Goal: Transaction & Acquisition: Purchase product/service

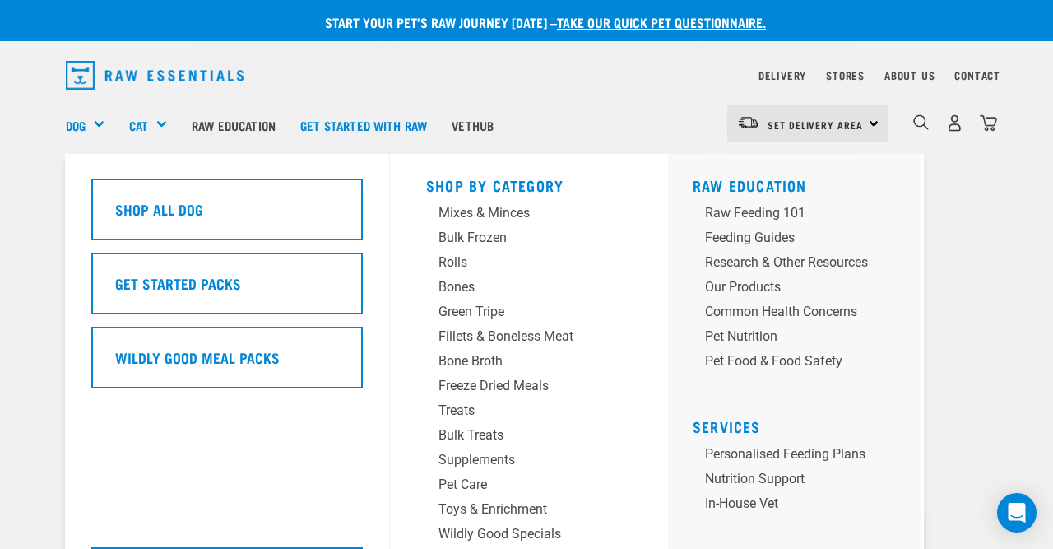
click at [106, 124] on div "Dog" at bounding box center [91, 125] width 51 height 66
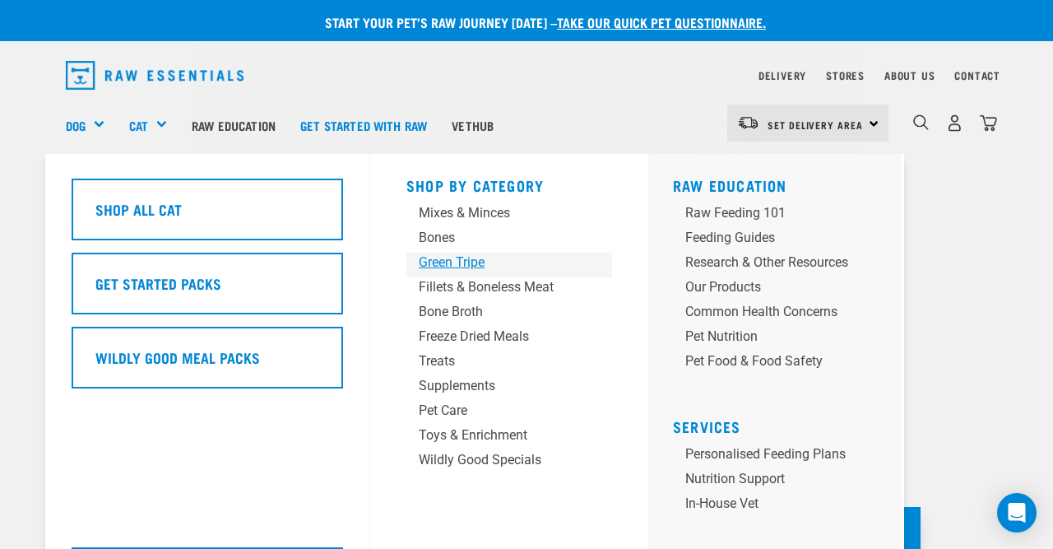
click at [430, 265] on div "Green Tripe" at bounding box center [496, 263] width 154 height 20
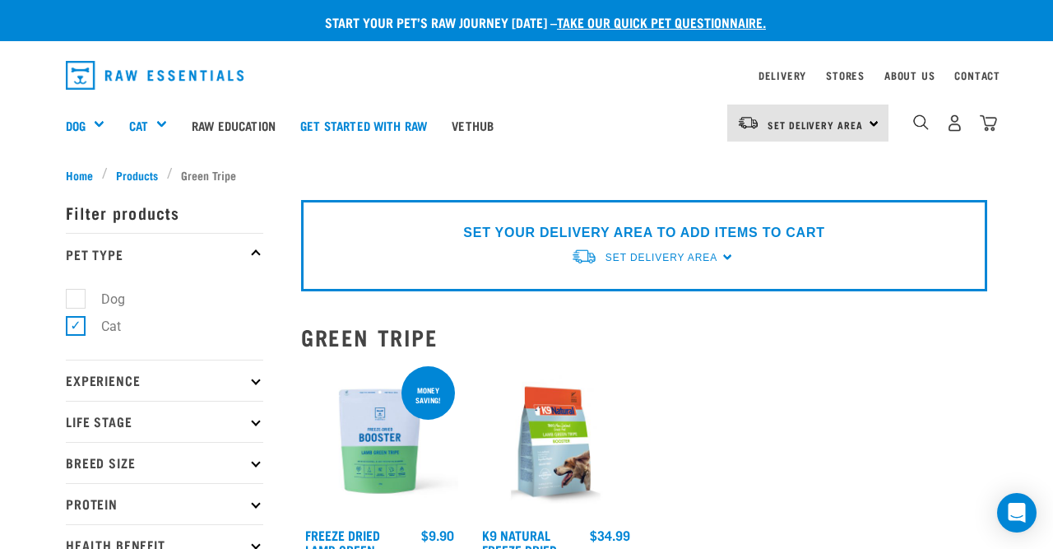
click at [75, 295] on label "Dog" at bounding box center [103, 299] width 57 height 21
click at [72, 295] on input "Dog" at bounding box center [71, 295] width 11 height 11
checkbox input "true"
click at [75, 322] on label "Cat" at bounding box center [101, 326] width 53 height 21
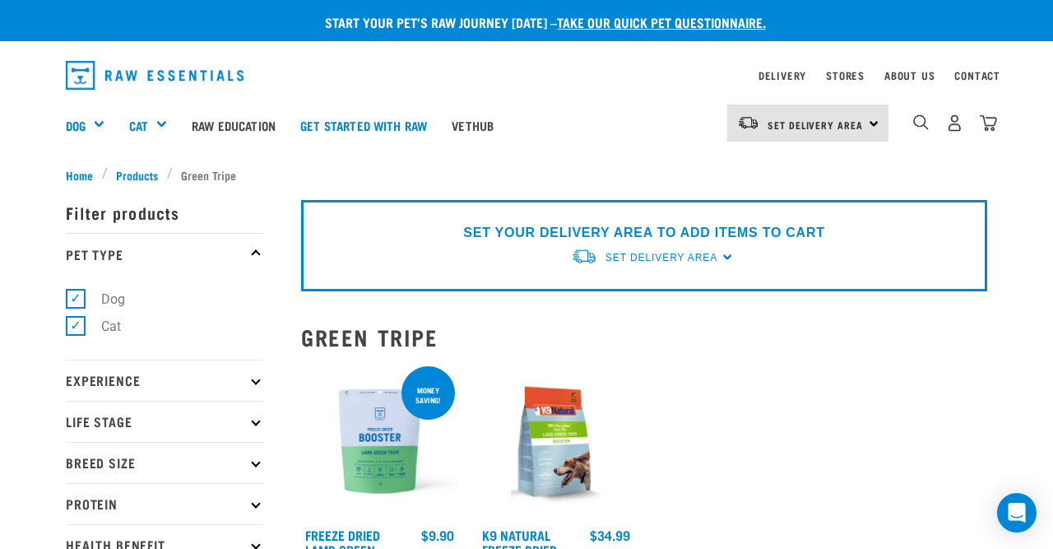
click at [74, 322] on input "Cat" at bounding box center [71, 323] width 11 height 11
checkbox input "false"
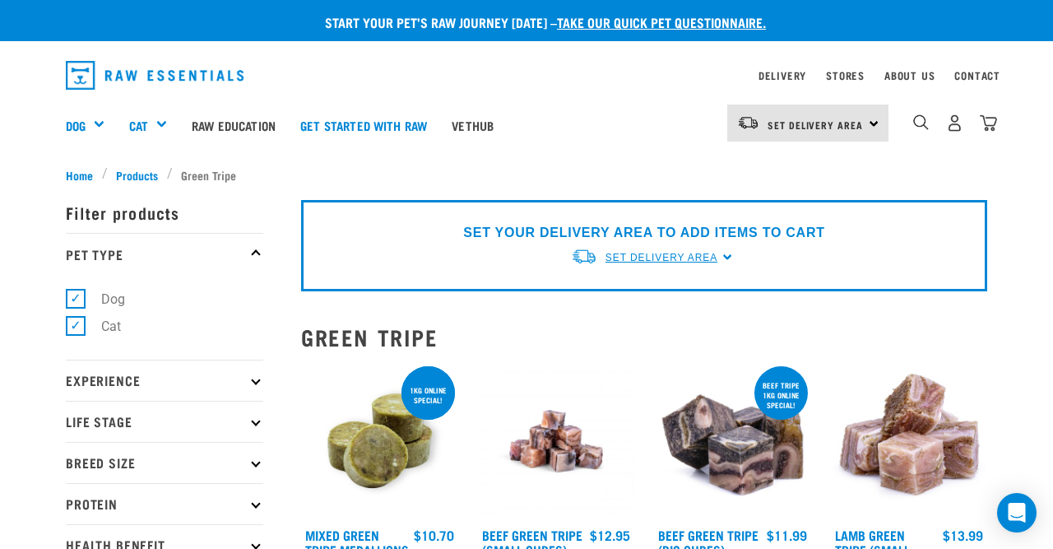
click at [709, 253] on span "Set Delivery Area" at bounding box center [662, 258] width 112 height 12
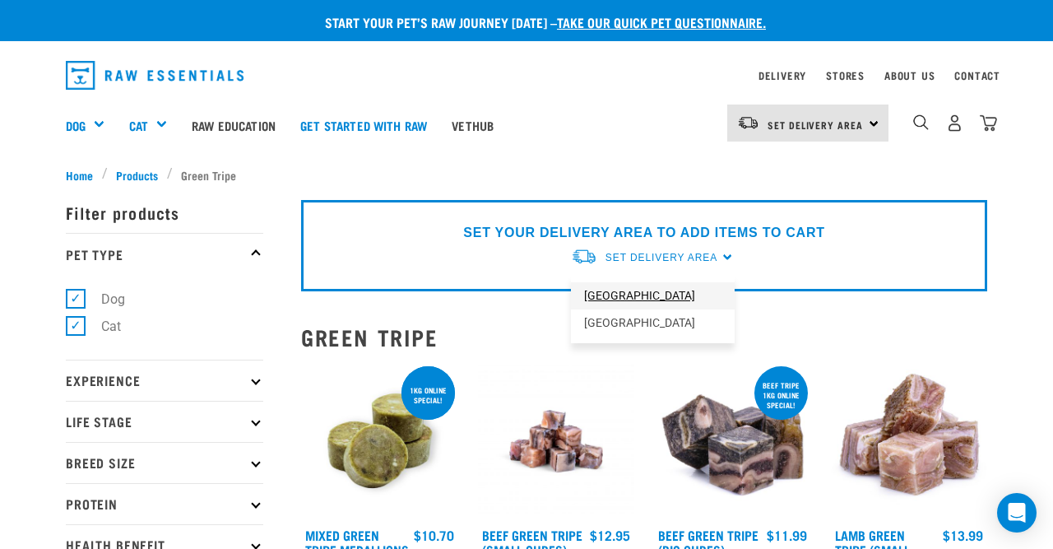
click at [650, 297] on link "[GEOGRAPHIC_DATA]" at bounding box center [653, 295] width 164 height 27
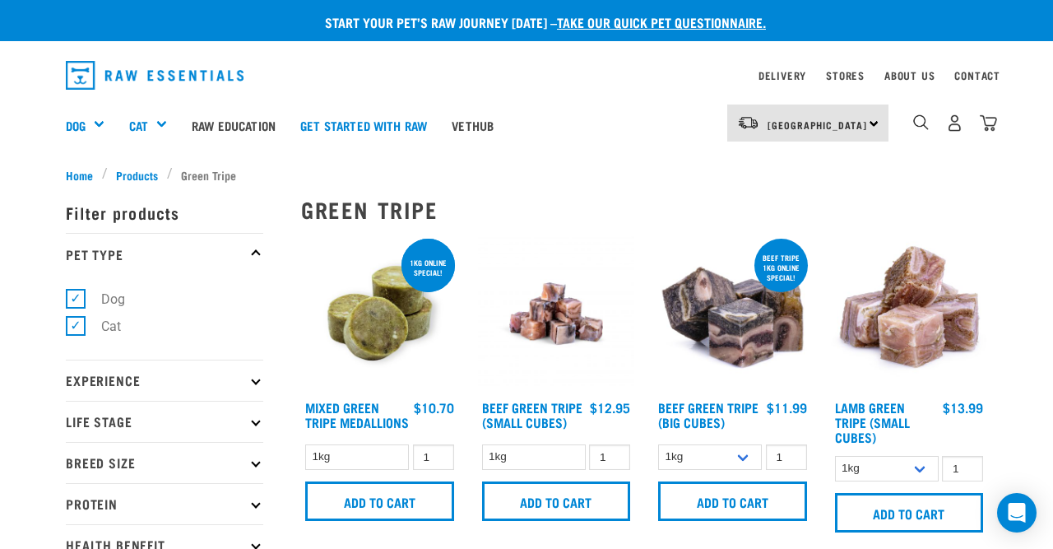
click at [75, 325] on label "Cat" at bounding box center [101, 326] width 53 height 21
click at [70, 325] on input "Cat" at bounding box center [71, 323] width 11 height 11
checkbox input "false"
click at [580, 199] on h2 "Green Tripe" at bounding box center [644, 210] width 686 height 26
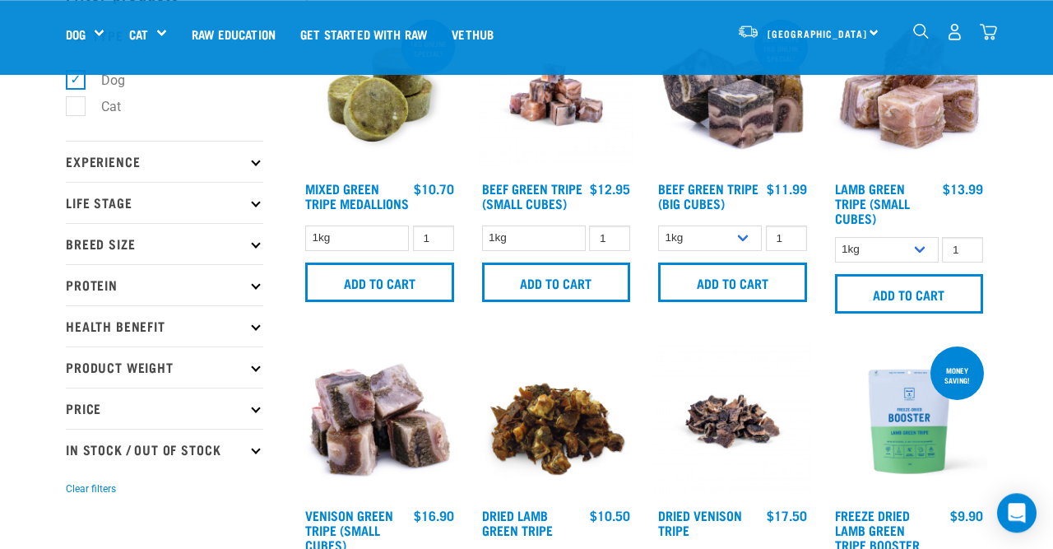
scroll to position [128, 0]
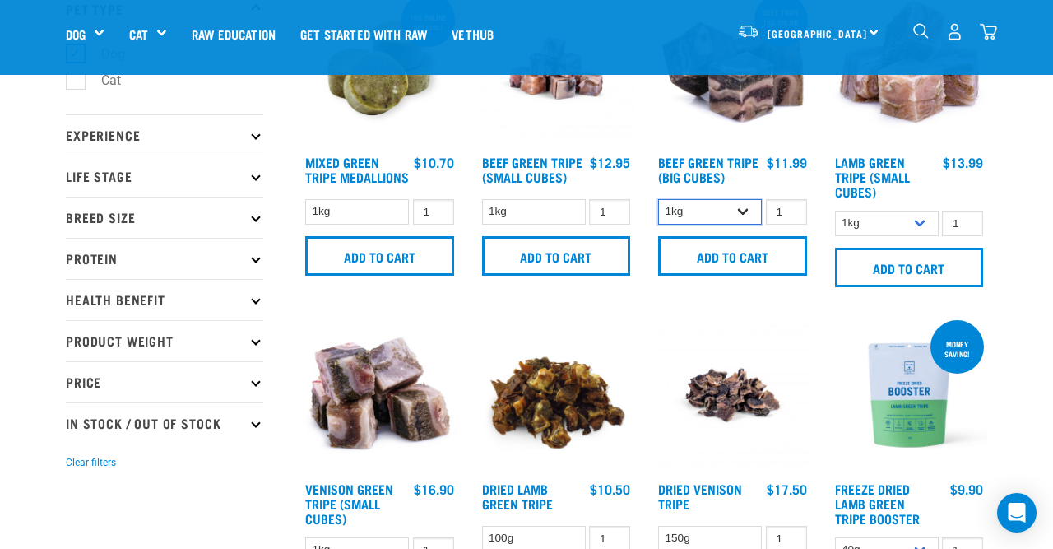
click at [658, 199] on select "1kg 3kg Bulk (10kg)" at bounding box center [710, 212] width 104 height 26
select select "346"
click option "3kg" at bounding box center [0, 0] width 0 height 0
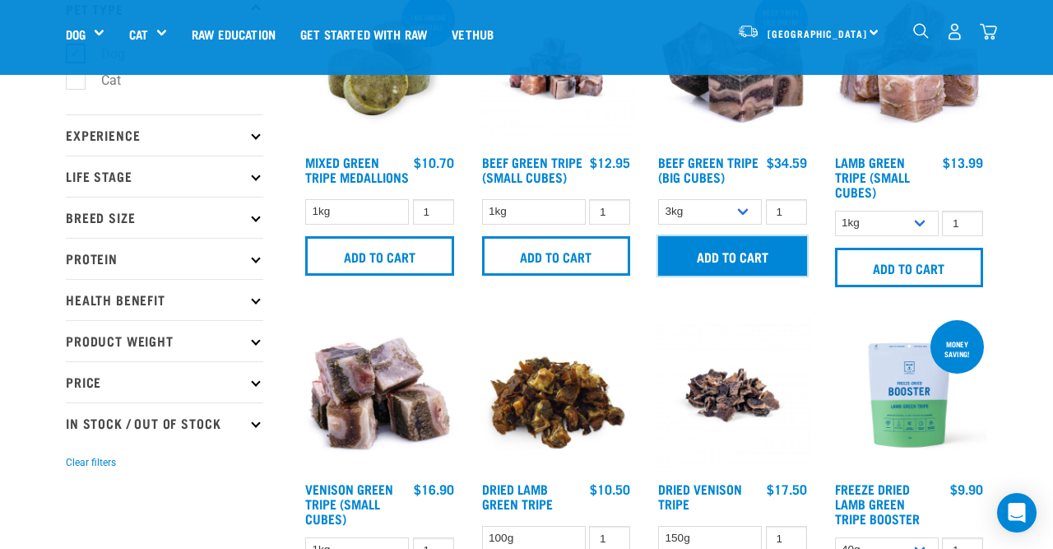
click at [736, 272] on input "Add to cart" at bounding box center [732, 255] width 149 height 39
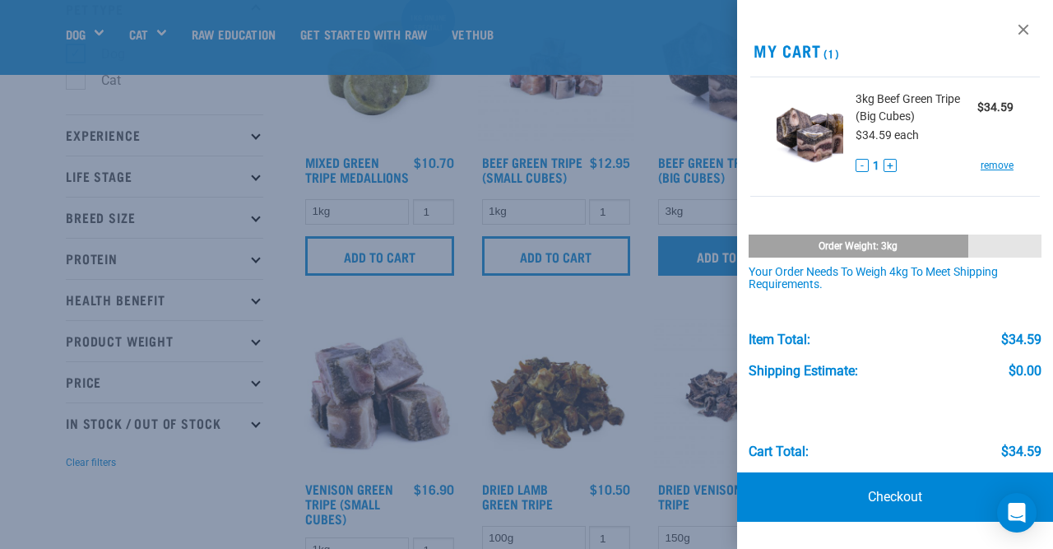
click at [736, 272] on div at bounding box center [526, 274] width 1053 height 549
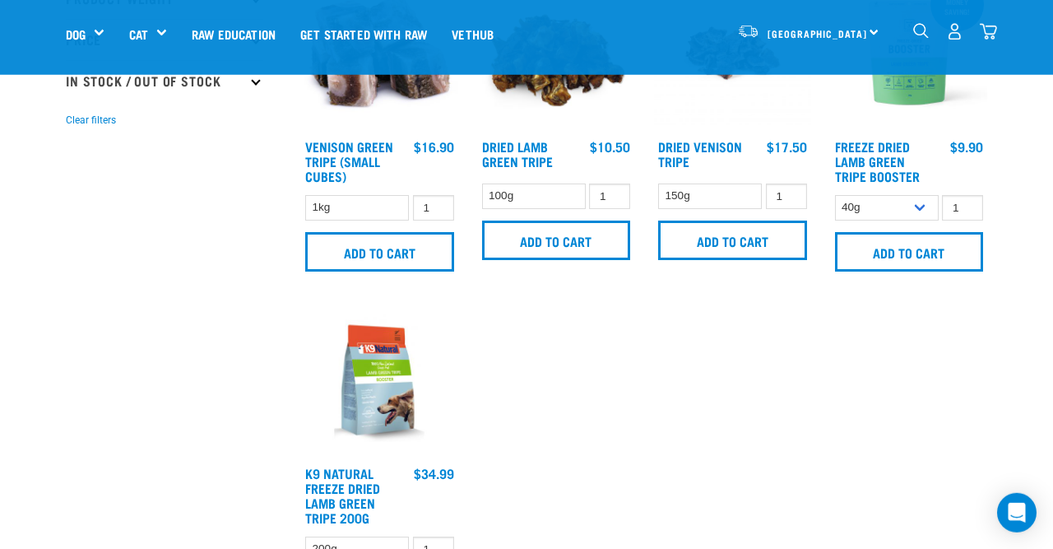
scroll to position [0, 0]
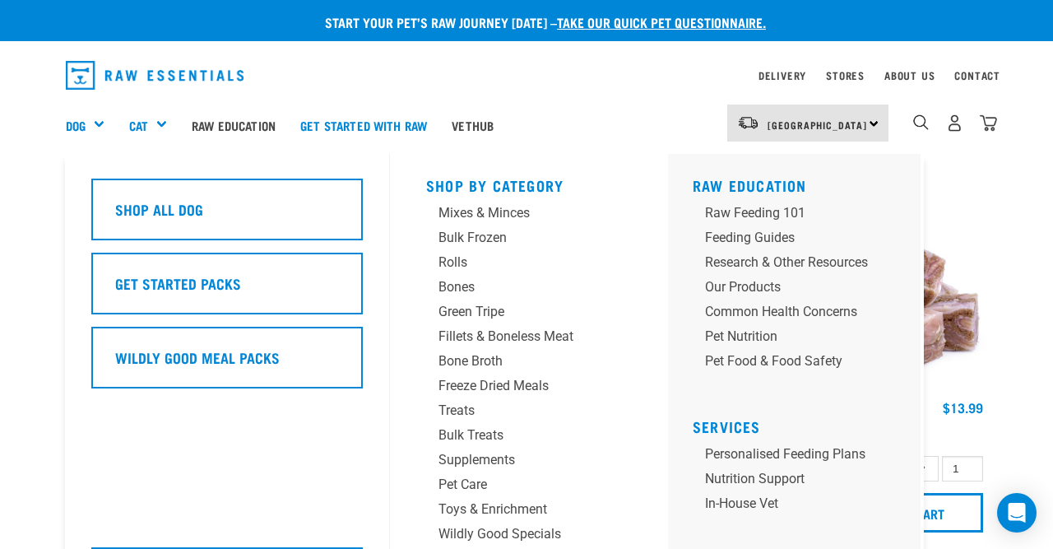
click at [96, 123] on div "Dog" at bounding box center [91, 125] width 51 height 66
click at [101, 123] on div "Dog" at bounding box center [91, 125] width 51 height 66
click at [481, 215] on div "Mixes & Minces" at bounding box center [516, 213] width 154 height 20
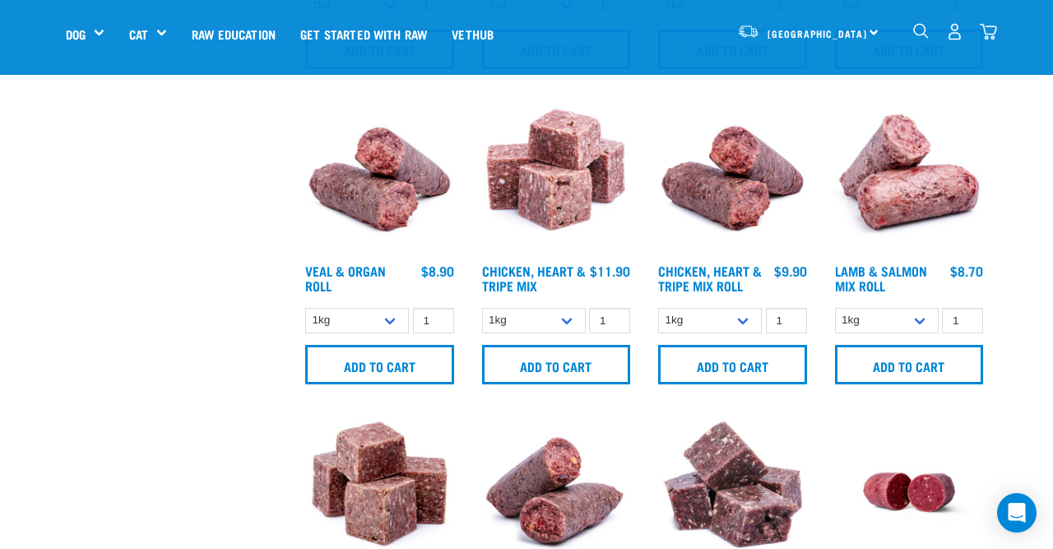
scroll to position [984, 0]
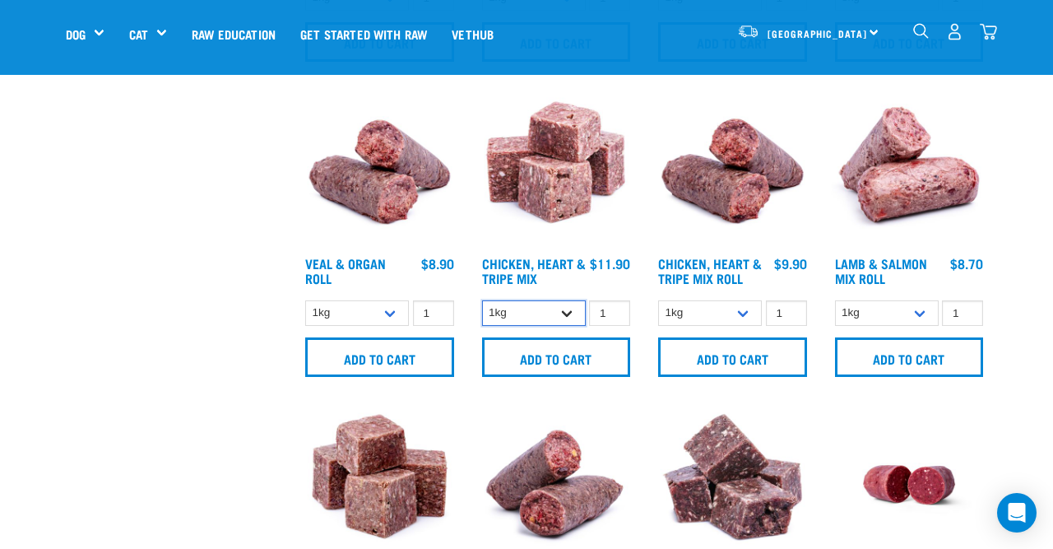
click at [482, 300] on select "1kg 3kg" at bounding box center [534, 313] width 104 height 26
select select "368"
click option "3kg" at bounding box center [0, 0] width 0 height 0
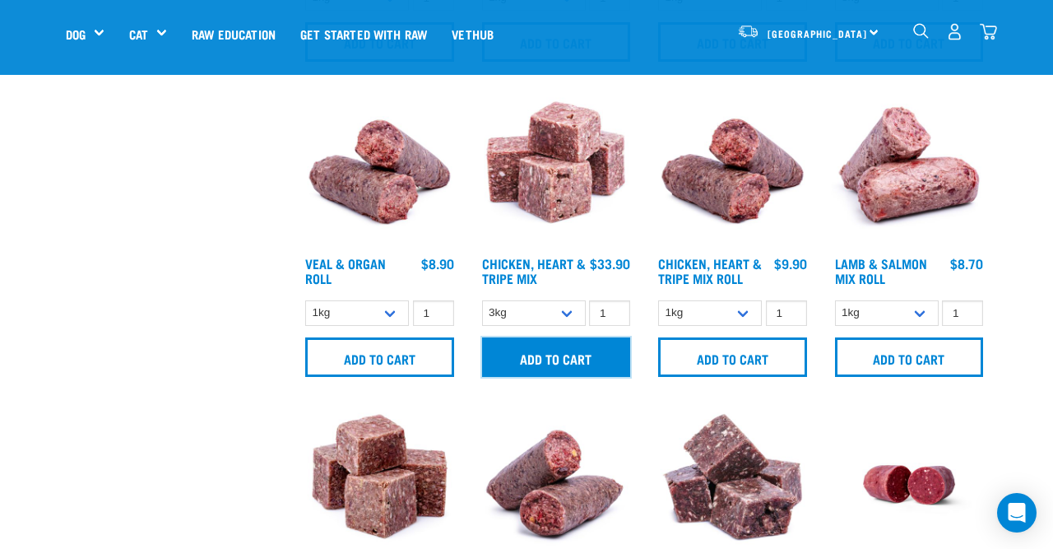
click at [569, 346] on input "Add to cart" at bounding box center [556, 356] width 149 height 39
click at [594, 348] on input "Add to cart" at bounding box center [556, 356] width 149 height 39
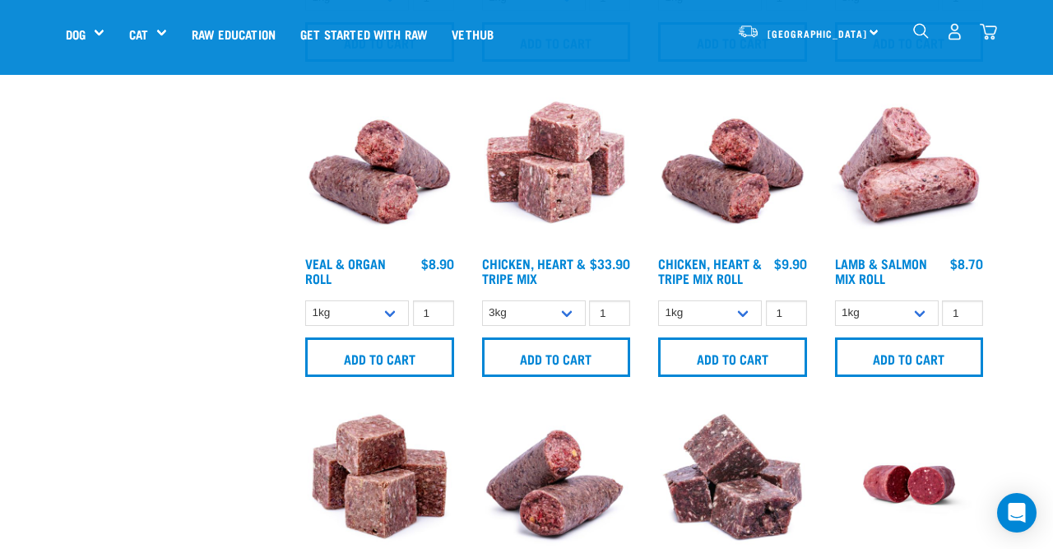
click at [123, 325] on div "× Filter products Pet Type Dog Cat Experience New Raw Feeder Experienced Raw Fe…" at bounding box center [173, 418] width 235 height 2690
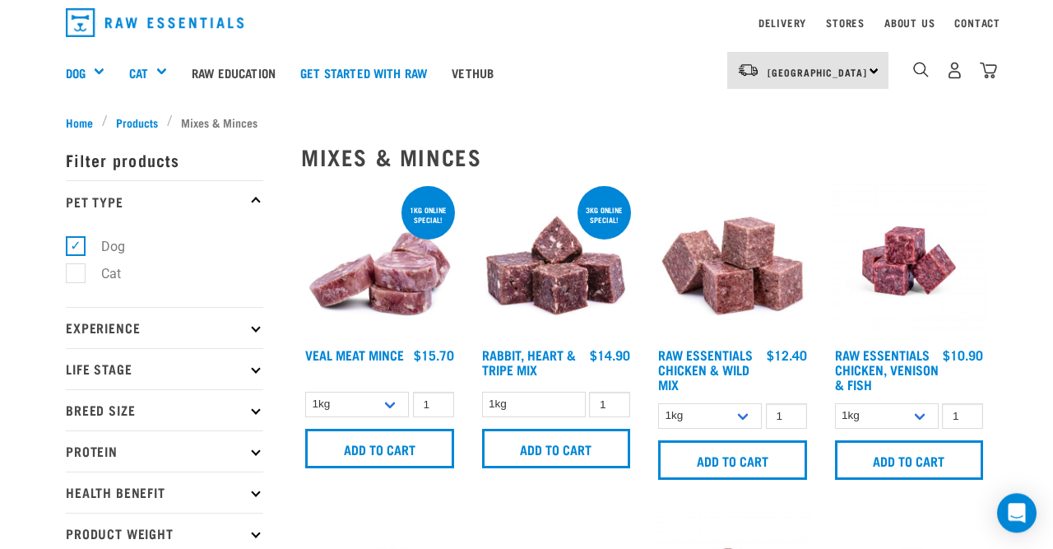
scroll to position [43, 0]
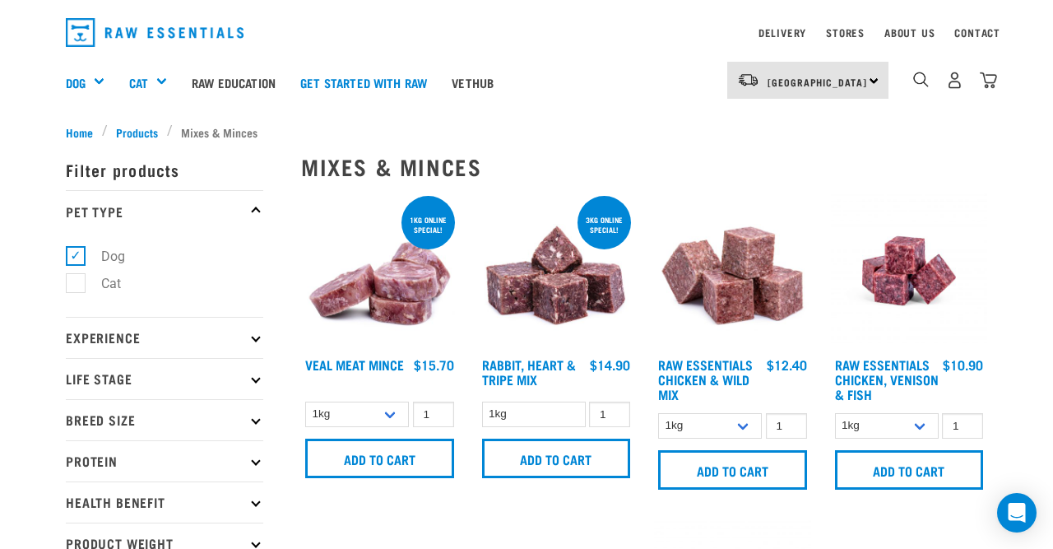
click at [127, 425] on p "Breed Size" at bounding box center [164, 419] width 197 height 41
click at [75, 515] on label "Large Dogs" at bounding box center [125, 518] width 100 height 21
click at [74, 515] on input "Large Dogs" at bounding box center [71, 515] width 11 height 11
checkbox input "true"
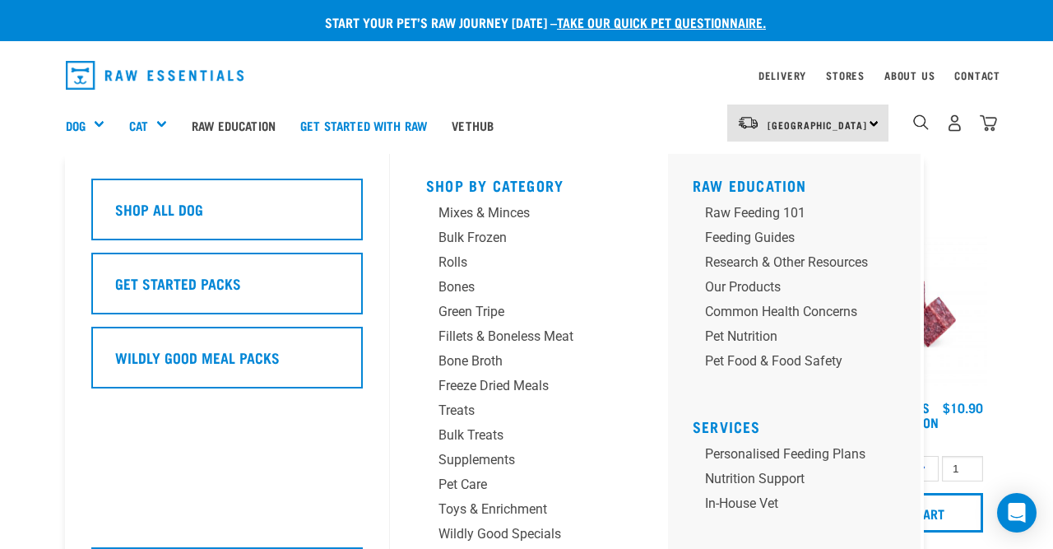
click at [97, 121] on div "Dog" at bounding box center [91, 125] width 51 height 66
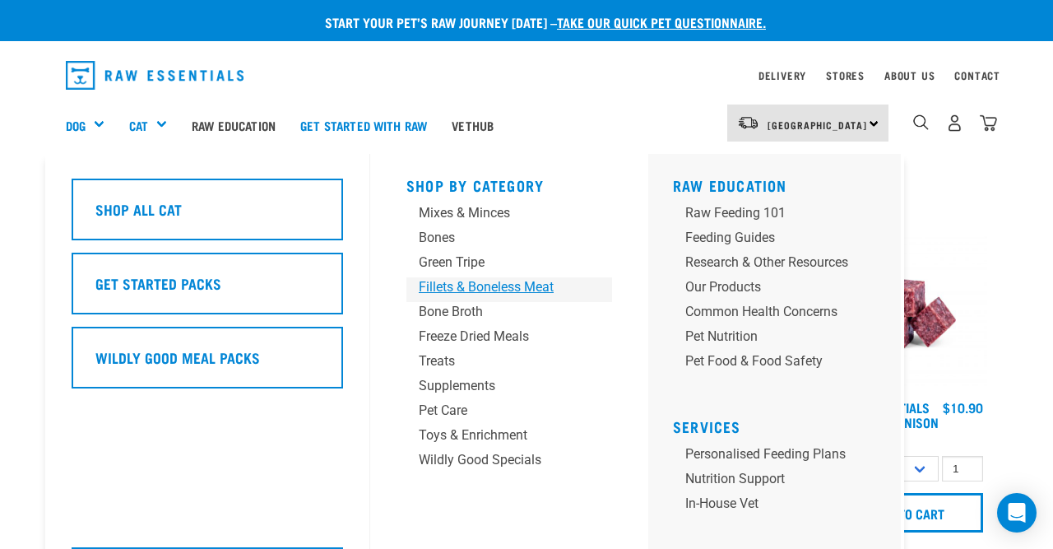
click at [456, 287] on div "Fillets & Boneless Meat" at bounding box center [496, 287] width 154 height 20
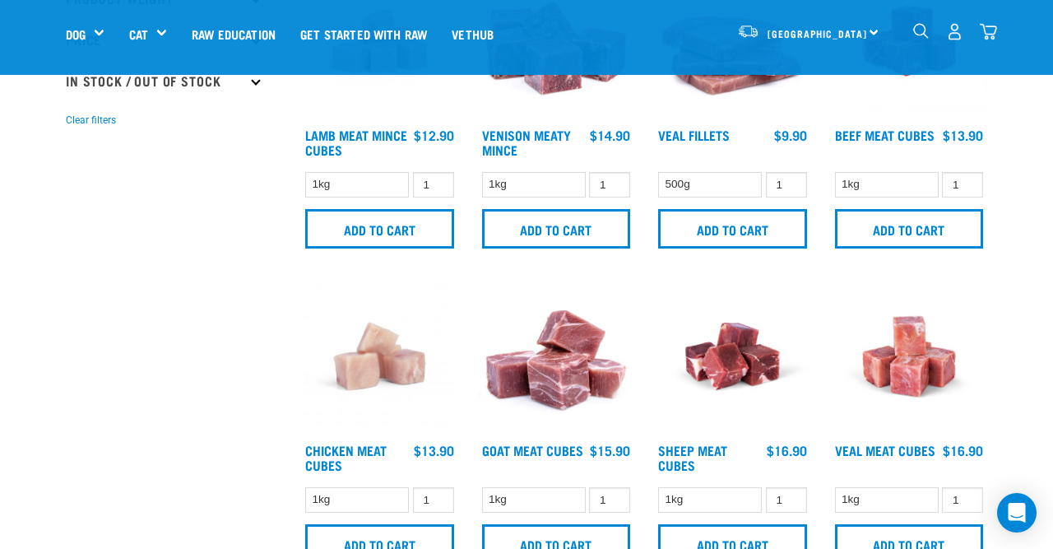
scroll to position [513, 0]
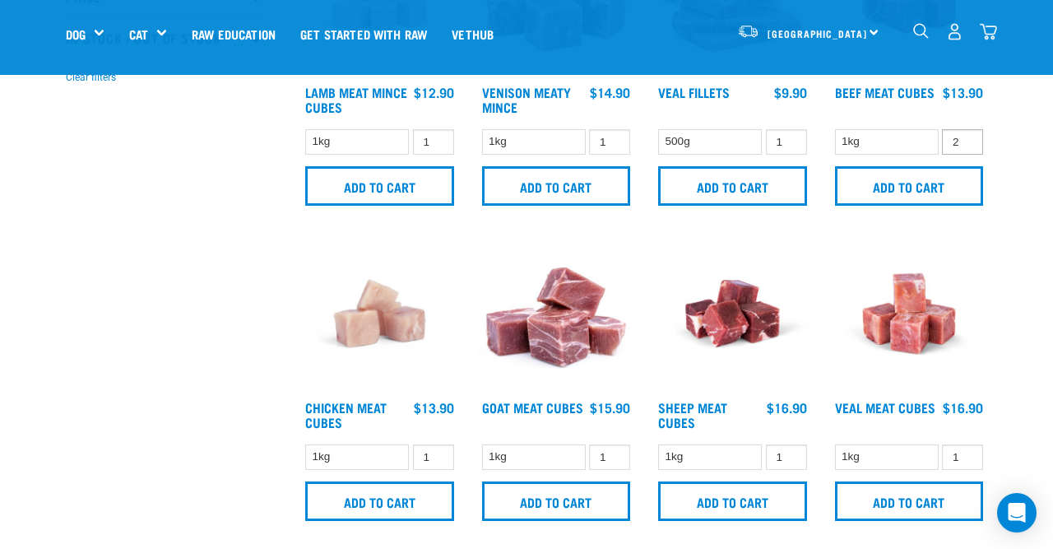
click at [965, 147] on input "2" at bounding box center [962, 142] width 41 height 26
click at [965, 147] on input "3" at bounding box center [962, 142] width 41 height 26
type input "4"
click at [964, 146] on input "4" at bounding box center [962, 142] width 41 height 26
click at [925, 182] on input "Add to cart" at bounding box center [909, 185] width 149 height 39
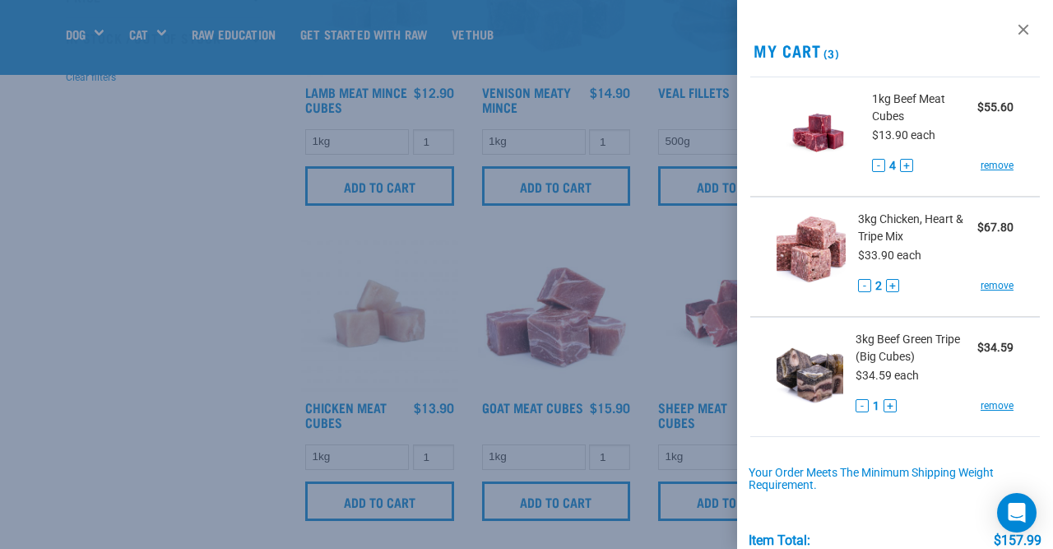
click at [175, 295] on div at bounding box center [526, 274] width 1053 height 549
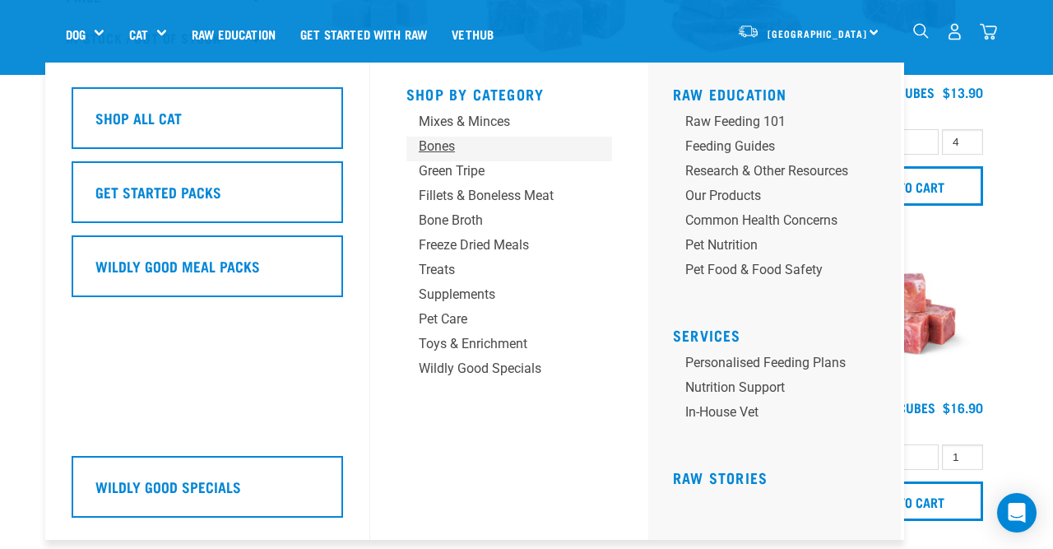
click at [444, 145] on div "Bones" at bounding box center [496, 147] width 154 height 20
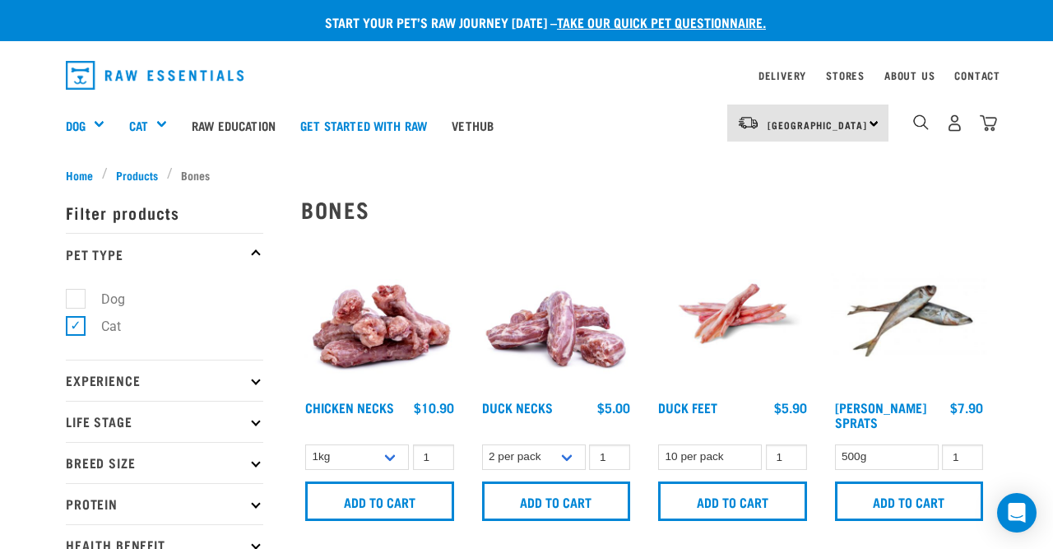
click at [552, 171] on ul "Home Products Bones" at bounding box center [527, 174] width 922 height 17
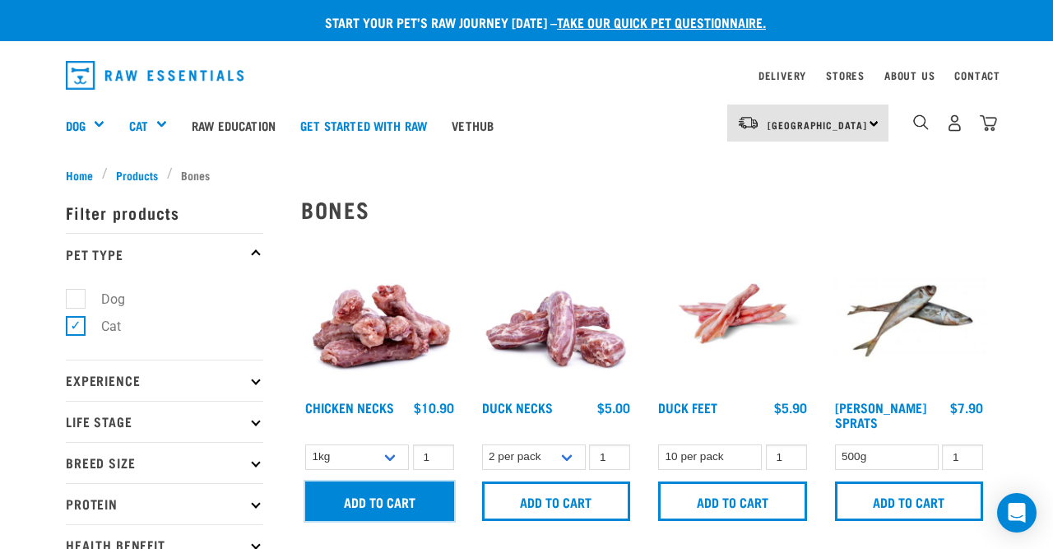
click at [384, 511] on input "Add to cart" at bounding box center [379, 500] width 149 height 39
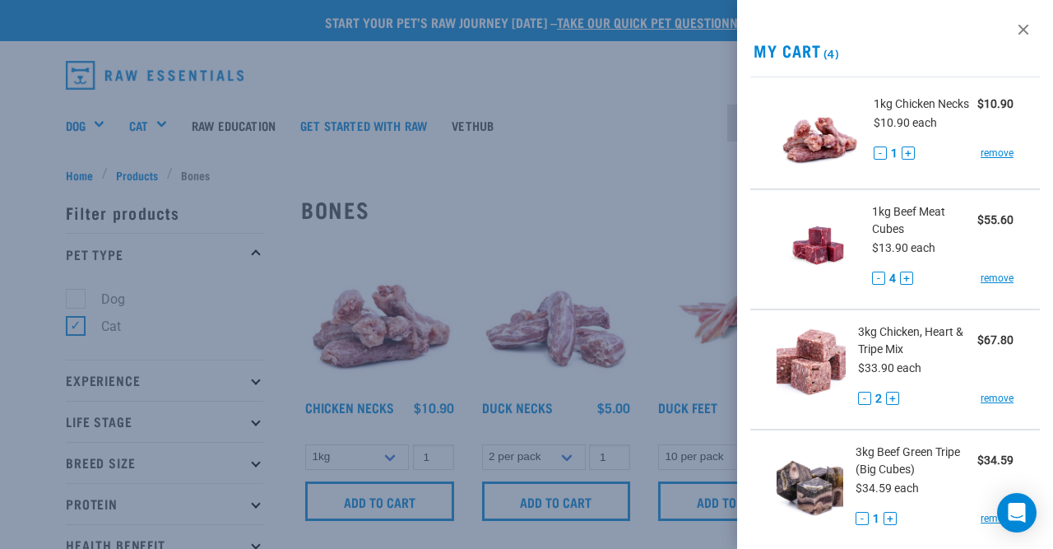
click at [923, 26] on div "View past orders / re-order My Cart (4) 1kg Chicken Necks $10.90 $10.90 each - …" at bounding box center [895, 274] width 316 height 549
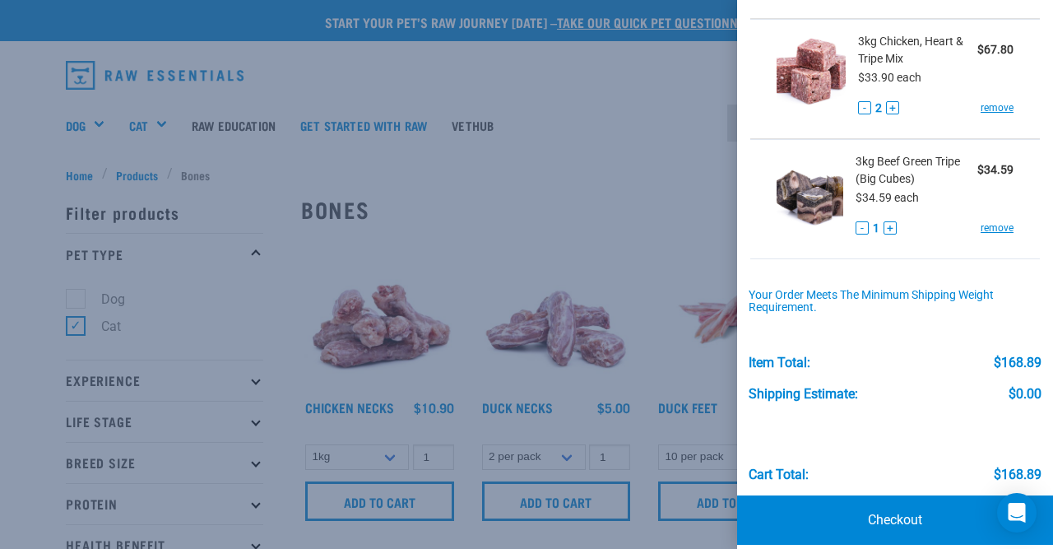
scroll to position [304, 0]
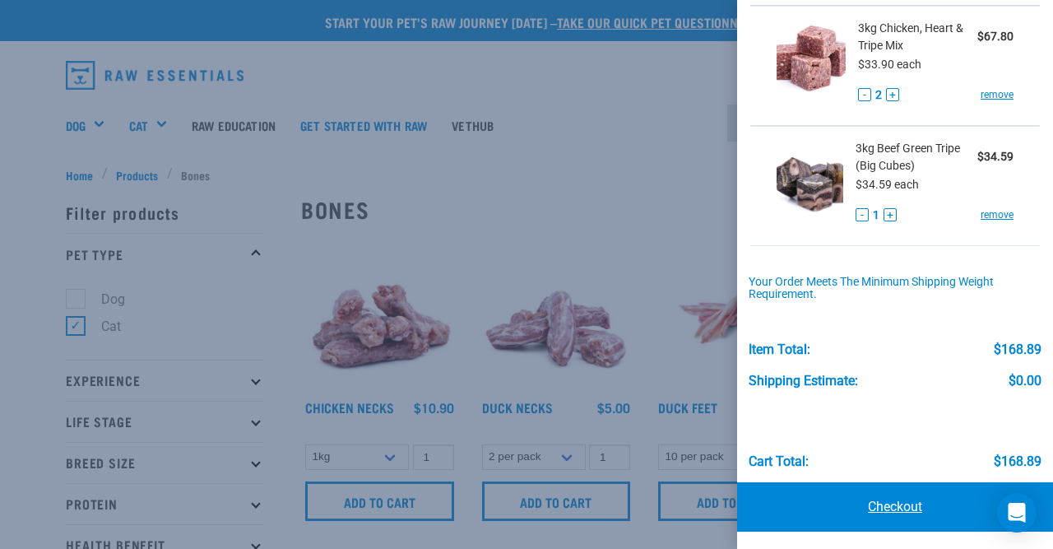
click at [878, 501] on link "Checkout" at bounding box center [895, 506] width 316 height 49
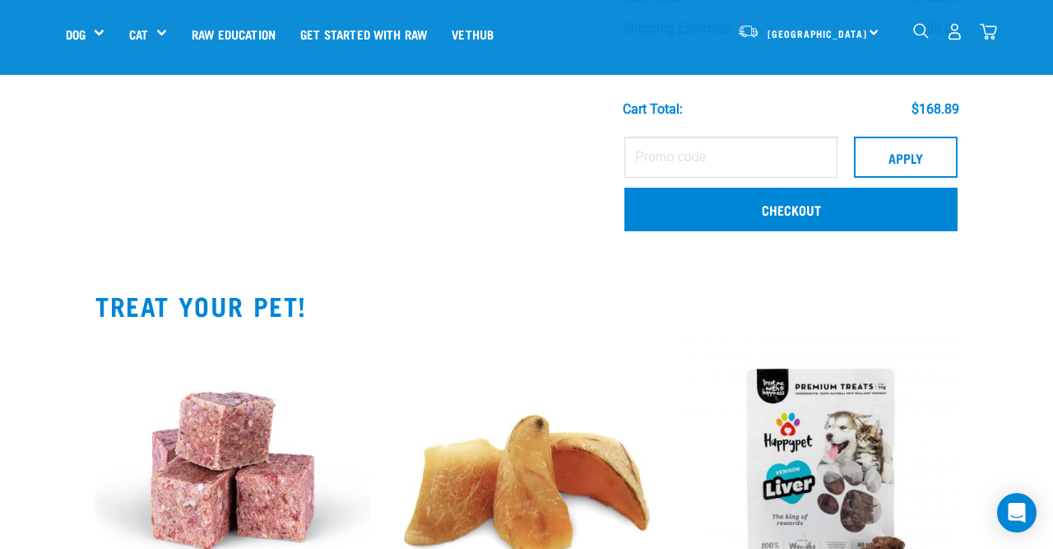
scroll to position [642, 0]
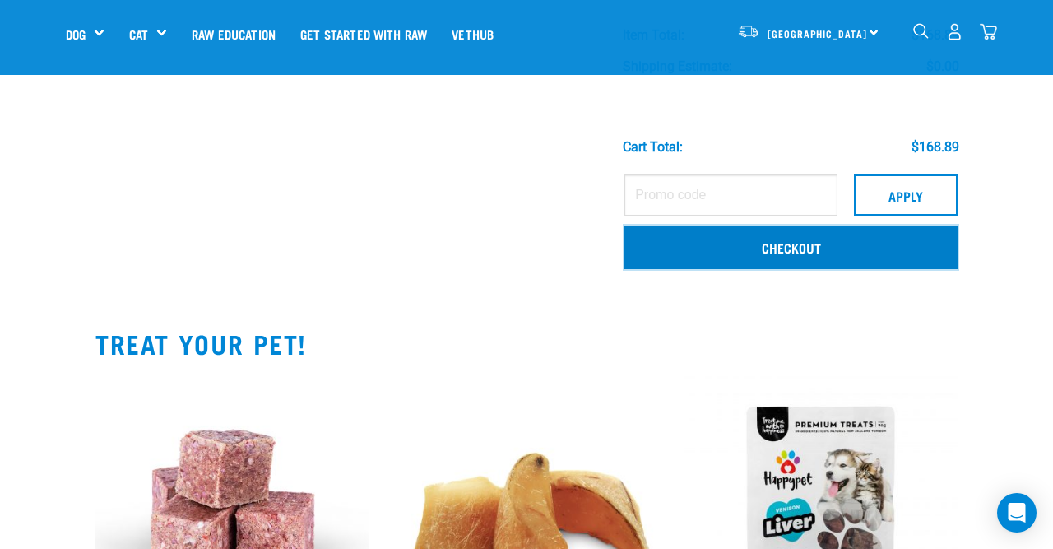
click at [852, 244] on link "Checkout" at bounding box center [791, 246] width 333 height 43
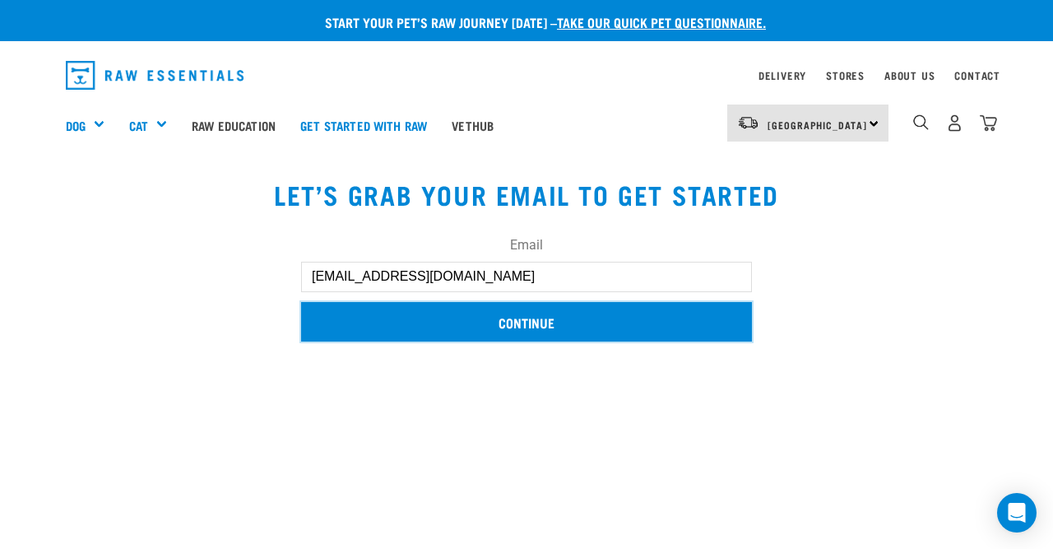
click at [531, 316] on input "Continue" at bounding box center [526, 321] width 451 height 39
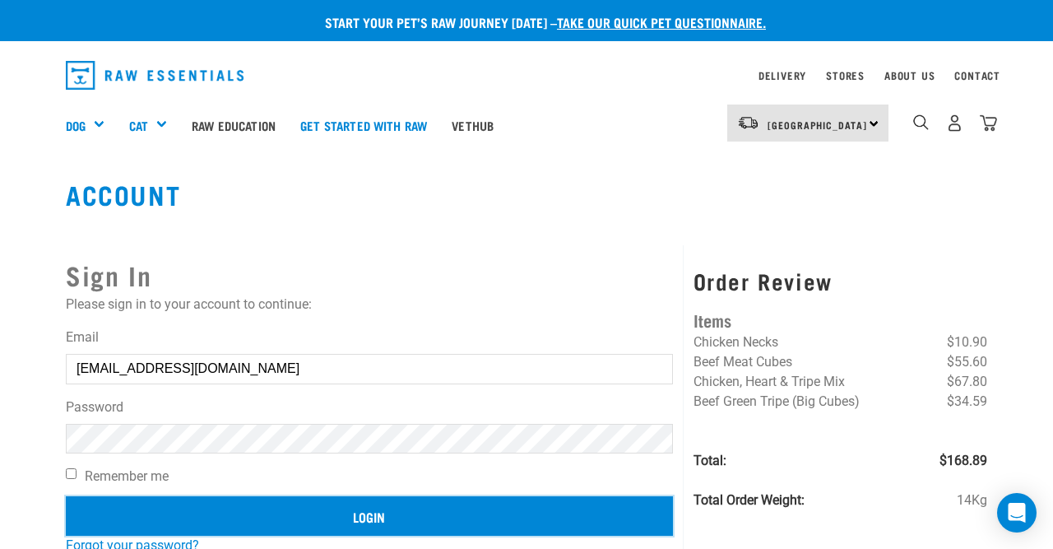
click at [372, 521] on input "Login" at bounding box center [369, 515] width 607 height 39
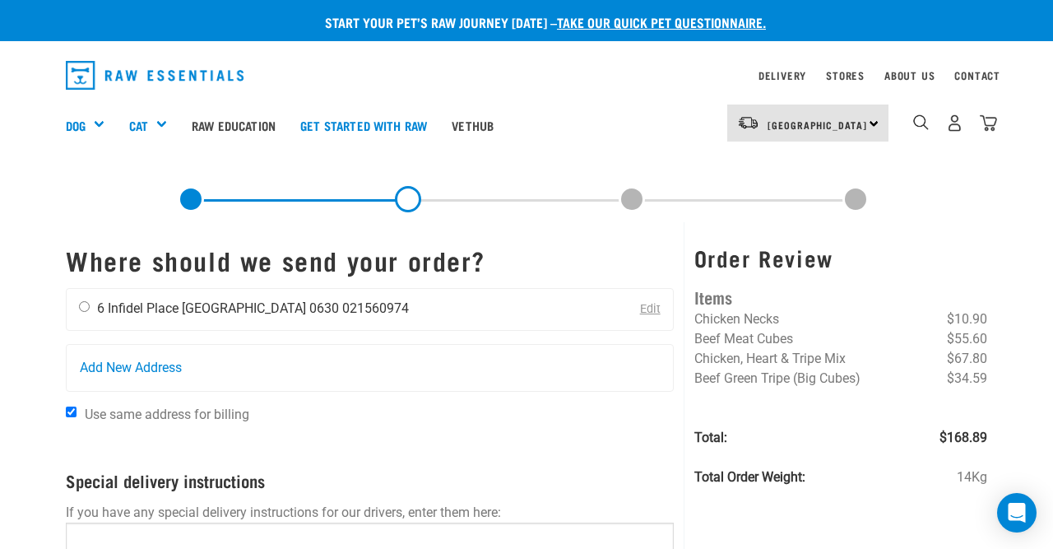
click at [86, 307] on input "radio" at bounding box center [84, 306] width 11 height 11
radio input "true"
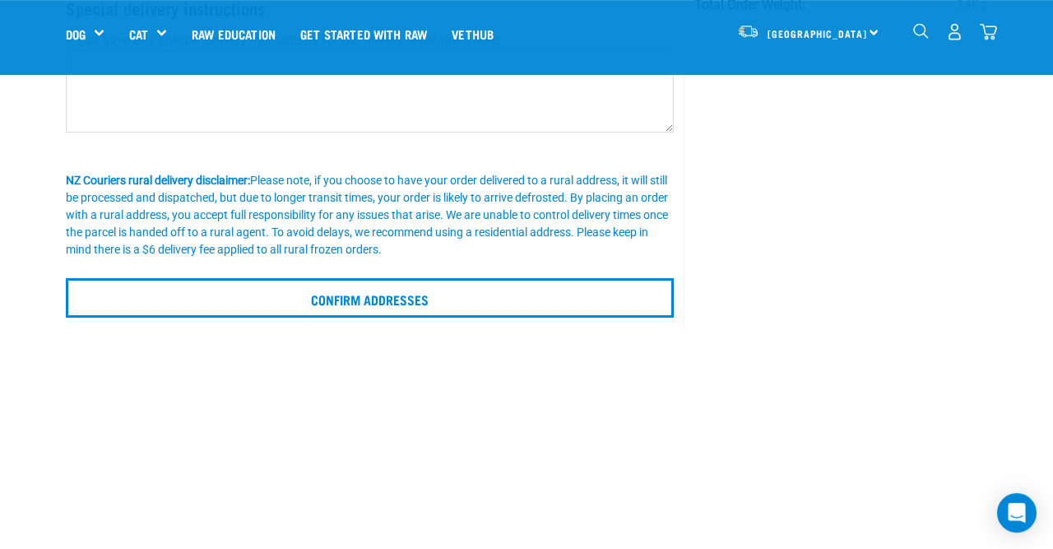
scroll to position [365, 0]
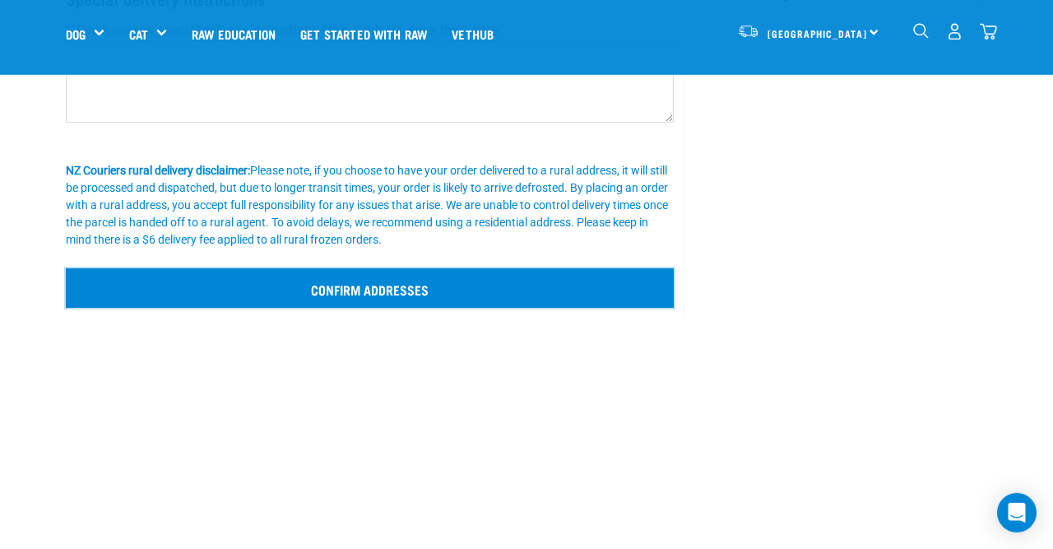
click at [392, 294] on input "Confirm addresses" at bounding box center [370, 287] width 608 height 39
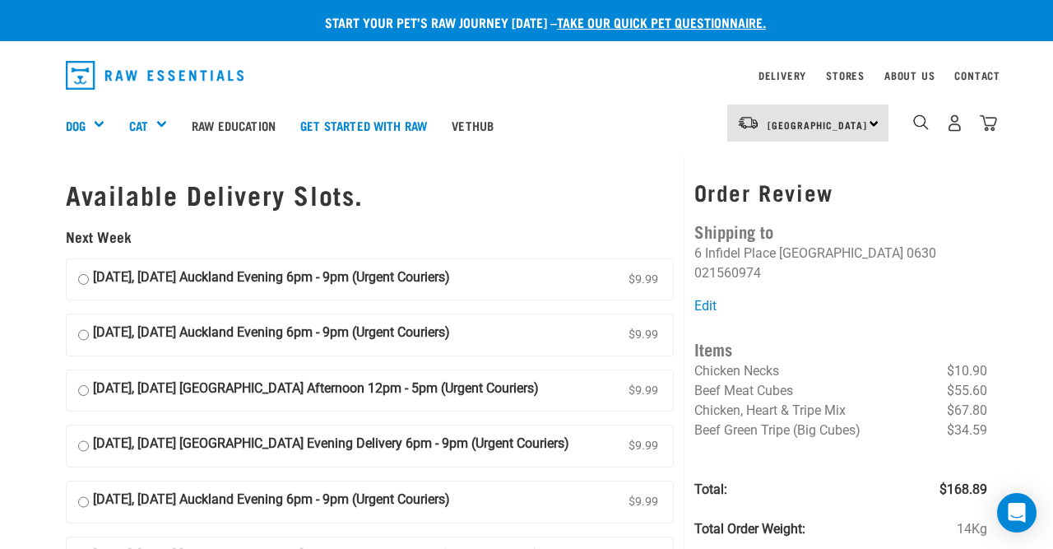
click at [86, 276] on input "[DATE], [DATE] Auckland Evening 6pm - 9pm (Urgent Couriers) $9.99" at bounding box center [83, 279] width 11 height 25
radio input "true"
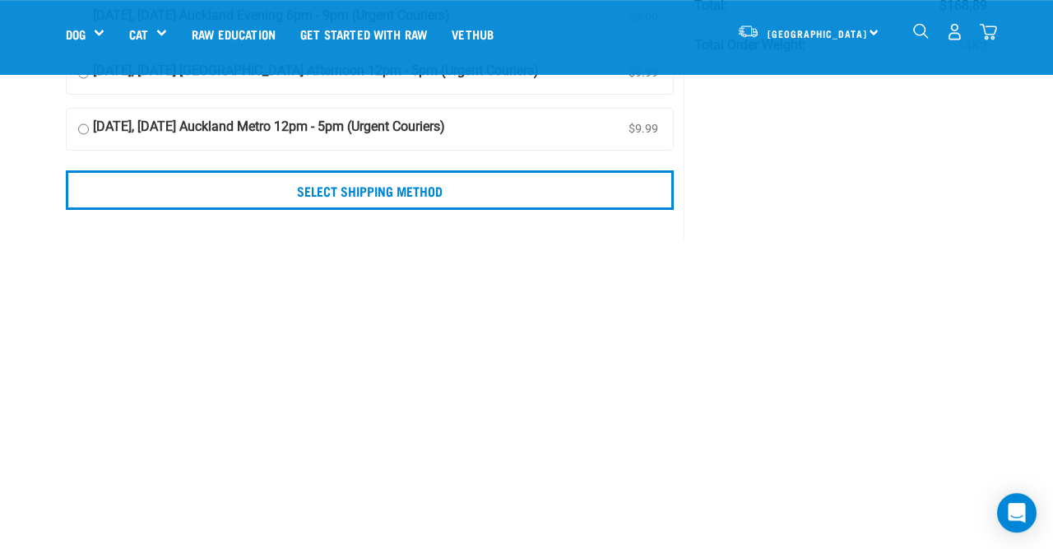
scroll to position [345, 0]
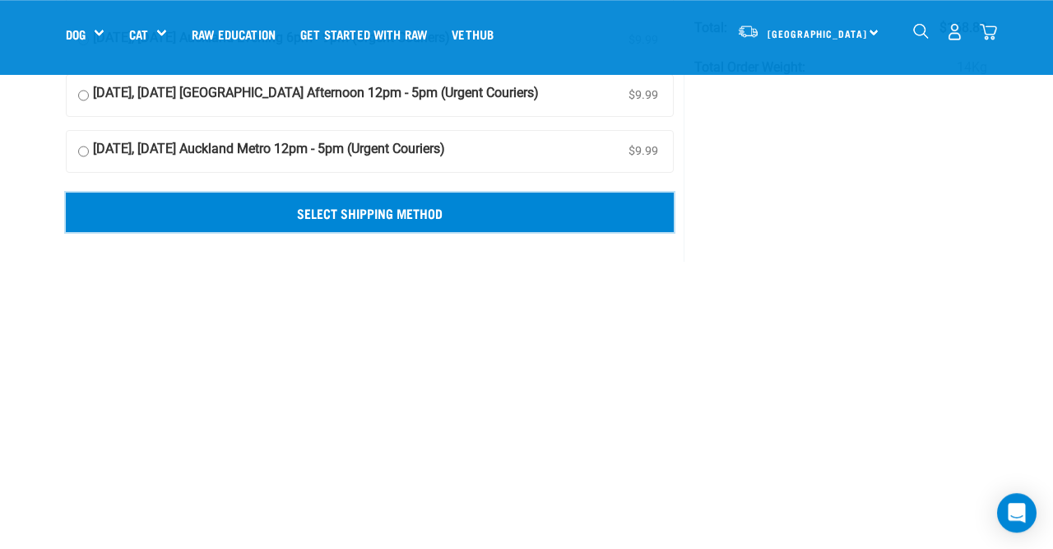
click at [383, 211] on input "Select Shipping Method" at bounding box center [370, 212] width 608 height 39
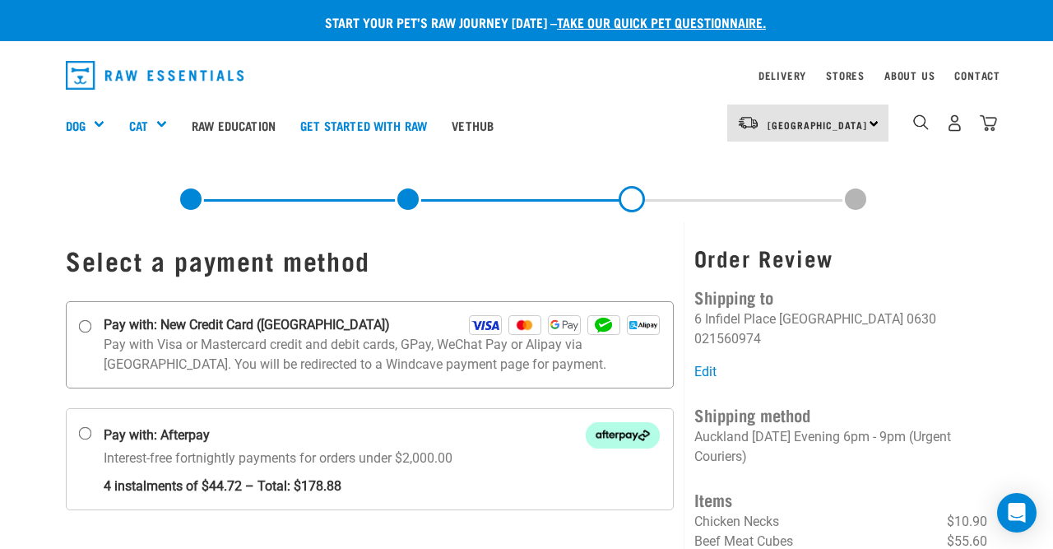
click at [88, 328] on input "Pay with: New Credit Card ([GEOGRAPHIC_DATA])" at bounding box center [85, 325] width 13 height 13
radio input "true"
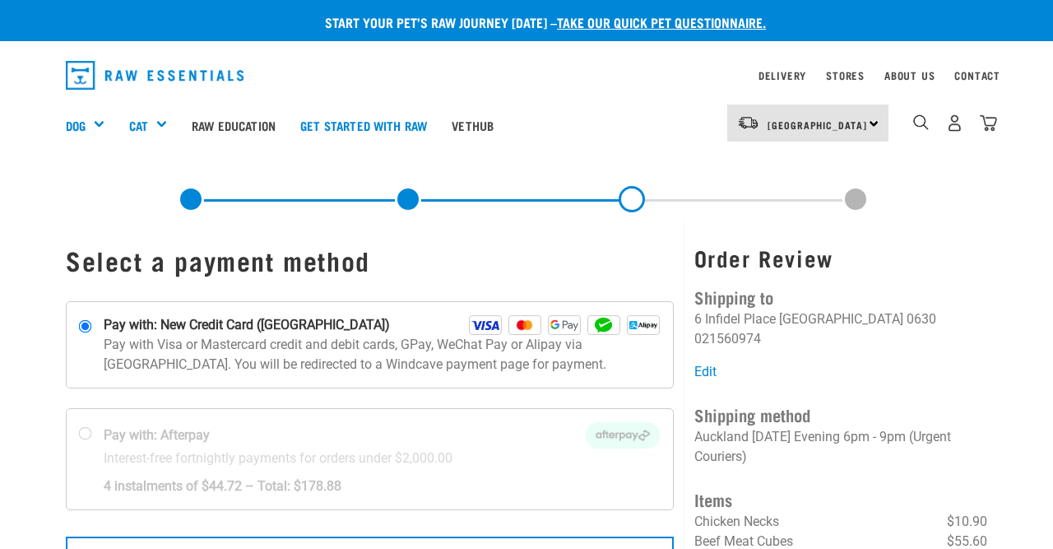
click at [1038, 159] on div "×" at bounding box center [526, 162] width 1053 height 8
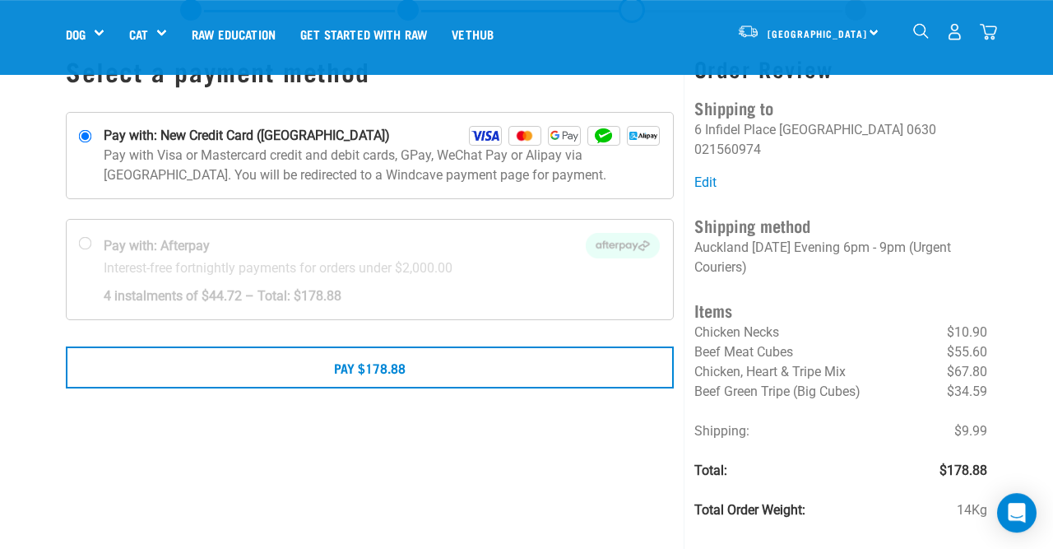
scroll to position [89, 0]
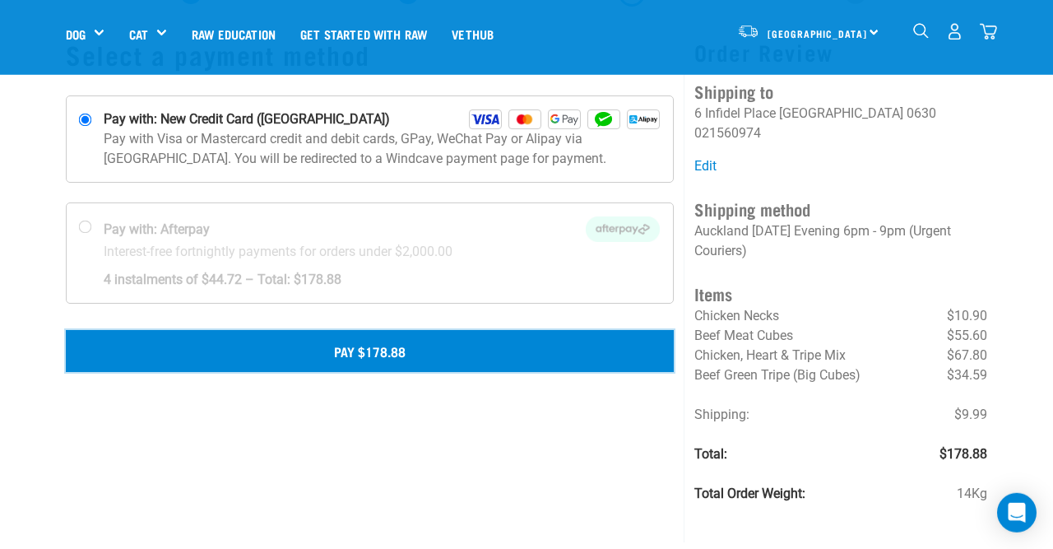
click at [440, 351] on button "Pay $178.88" at bounding box center [370, 350] width 608 height 41
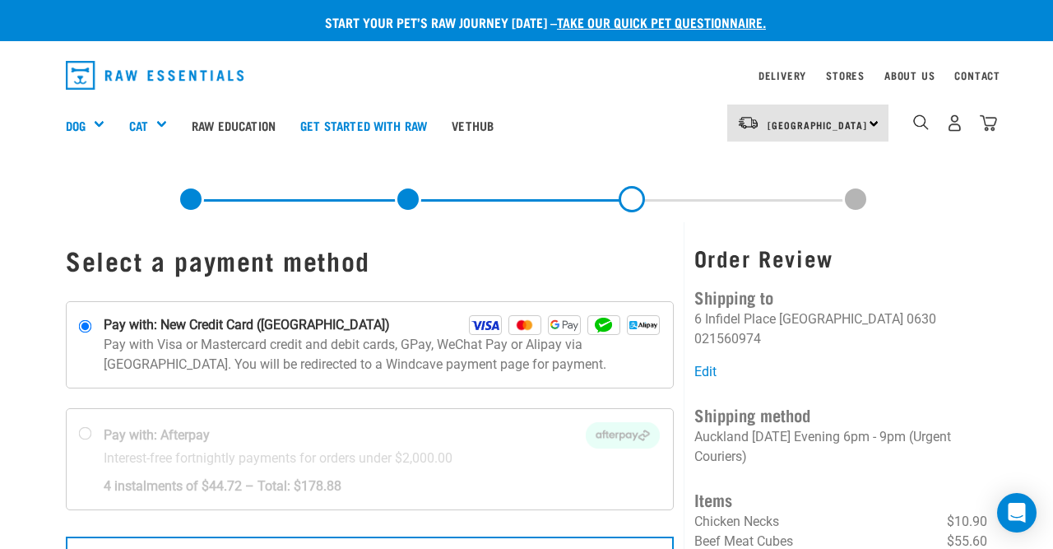
click at [954, 200] on li at bounding box center [856, 199] width 224 height 26
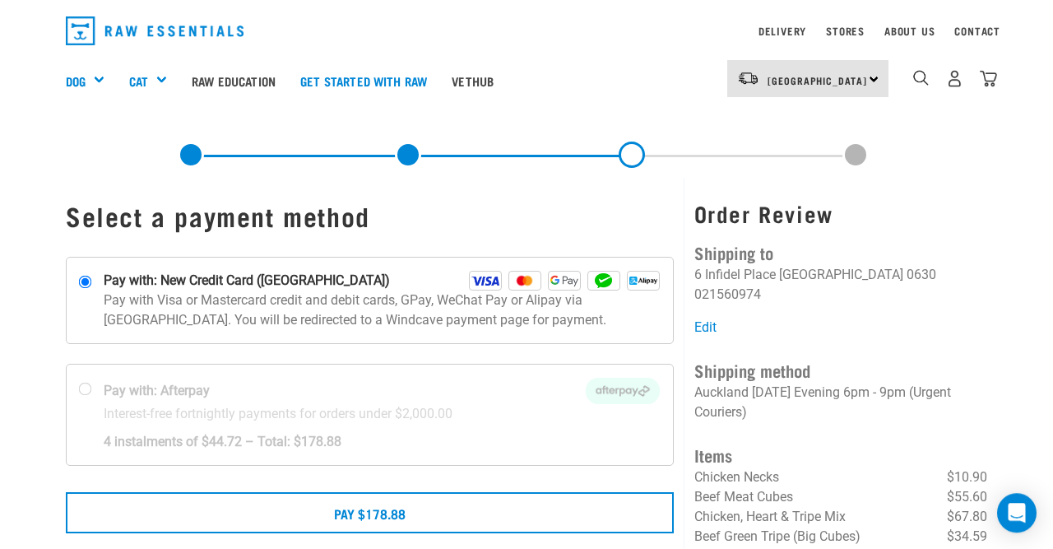
scroll to position [43, 0]
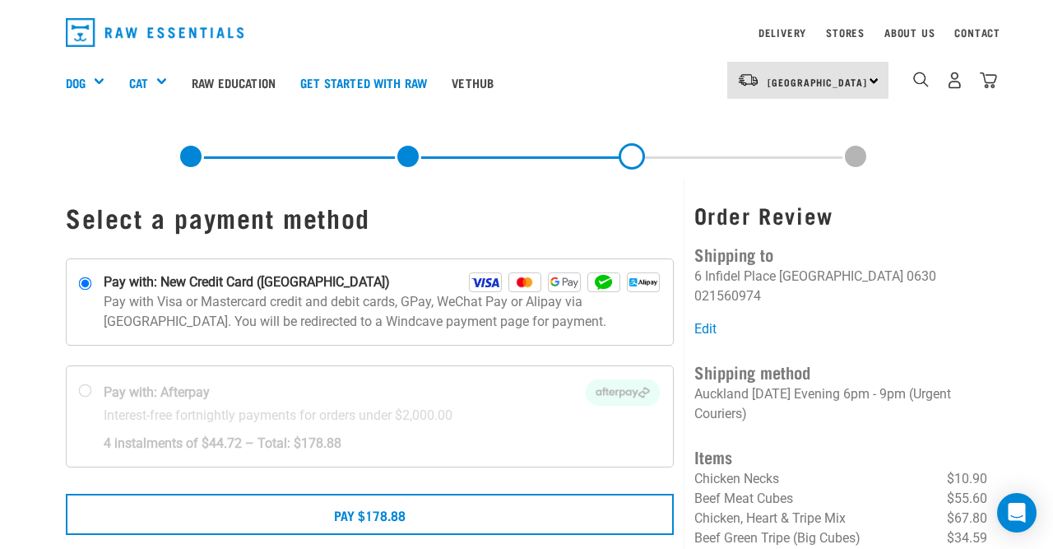
click at [929, 207] on h3 "Order Review" at bounding box center [840, 215] width 293 height 26
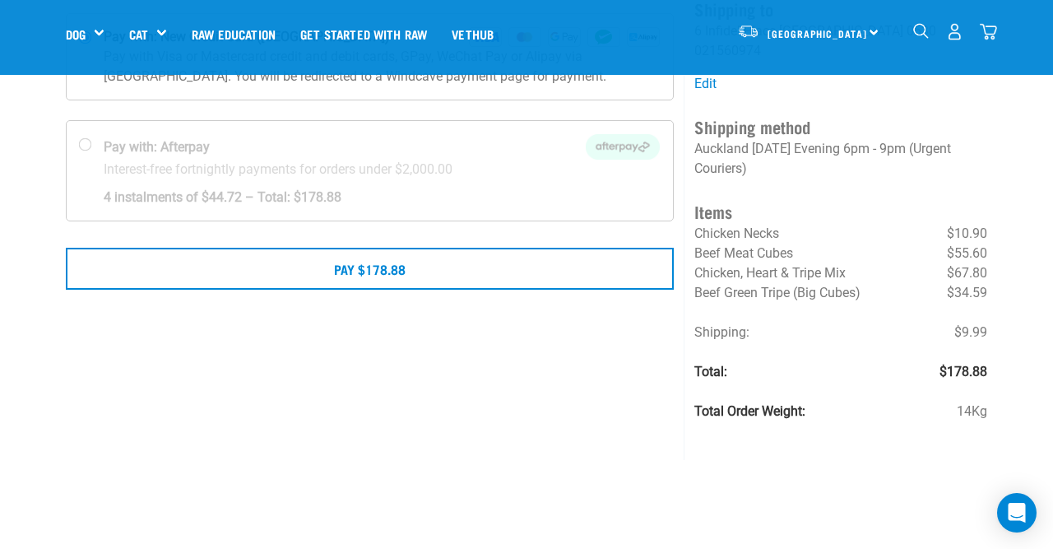
scroll to position [214, 0]
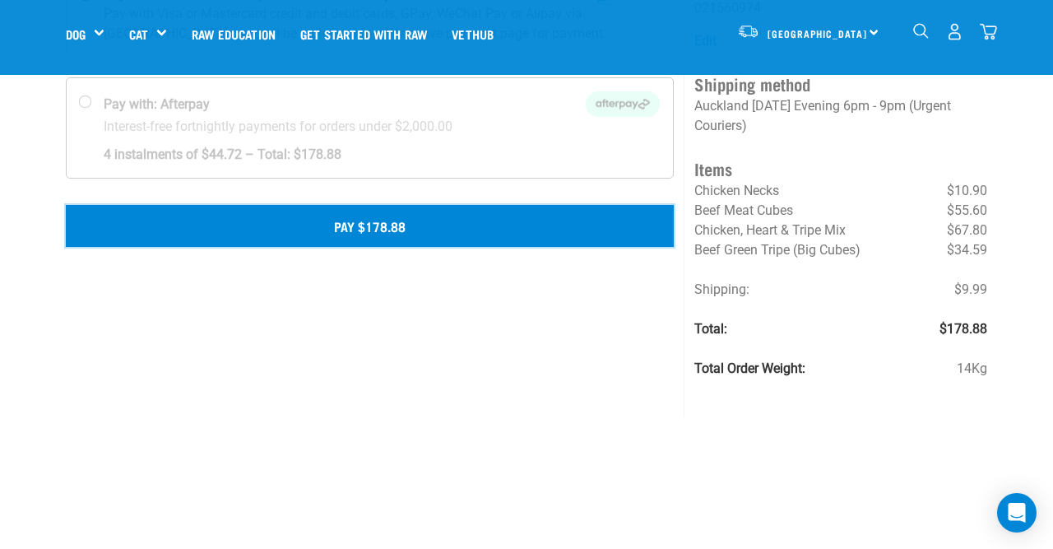
click at [386, 220] on button "Pay $178.88" at bounding box center [370, 225] width 608 height 41
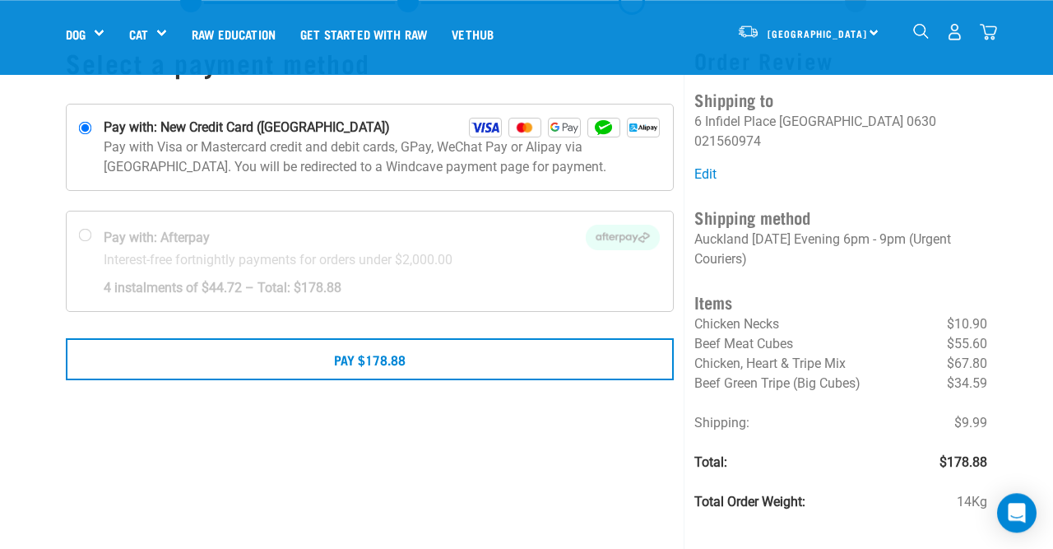
scroll to position [86, 0]
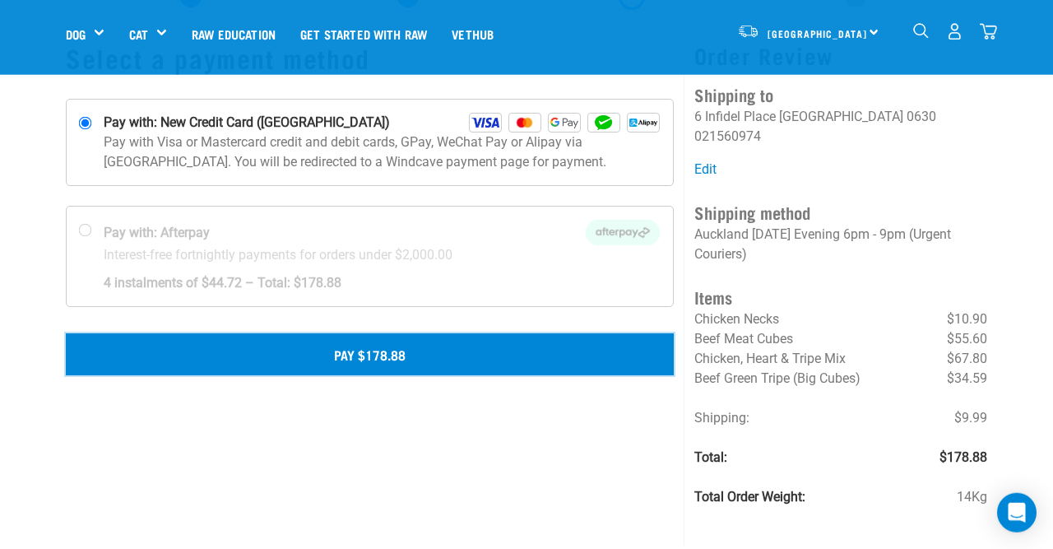
click at [411, 346] on button "Pay $178.88" at bounding box center [370, 353] width 608 height 41
